Goal: Task Accomplishment & Management: Manage account settings

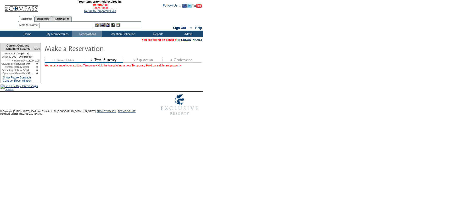
click at [92, 8] on link "Cancel Hold" at bounding box center [99, 7] width 15 height 3
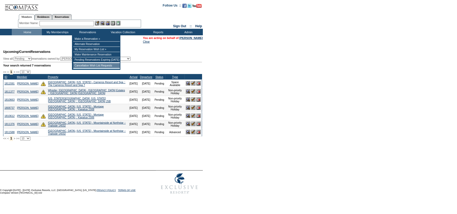
click at [92, 66] on td "Cancellation Wish List Requests" at bounding box center [96, 65] width 47 height 5
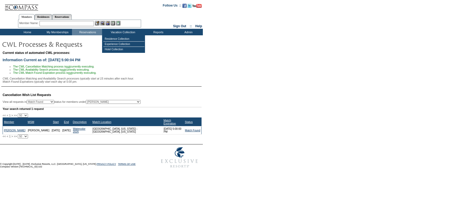
select select "50"
click at [59, 25] on input "text" at bounding box center [67, 23] width 54 height 5
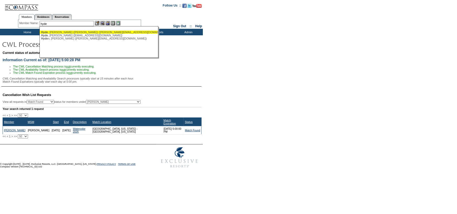
click at [86, 32] on div "Hyde , Robert (Reid) (reidhyde@mac.com)" at bounding box center [98, 32] width 115 height 3
type input "Hyde, Robert (Reid) (reidhyde@mac.com)"
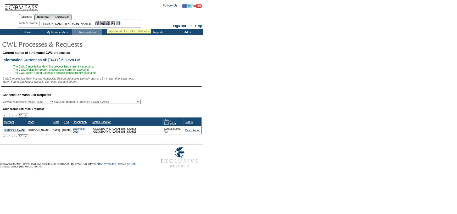
click at [109, 22] on img at bounding box center [107, 23] width 4 height 4
click at [103, 23] on img at bounding box center [102, 23] width 4 height 4
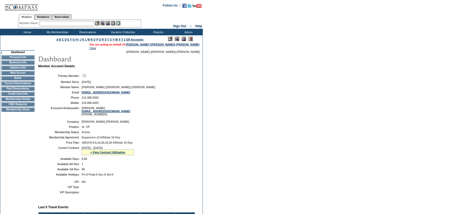
scroll to position [131, 0]
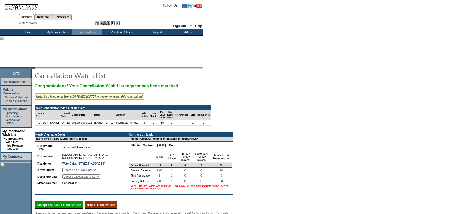
scroll to position [71, 0]
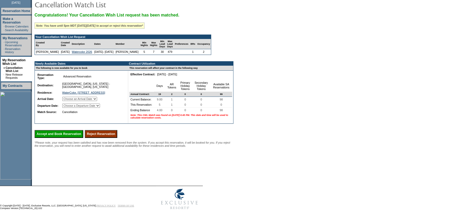
click at [113, 138] on input "Reject Reservation" at bounding box center [101, 134] width 32 height 8
